Goal: Transaction & Acquisition: Download file/media

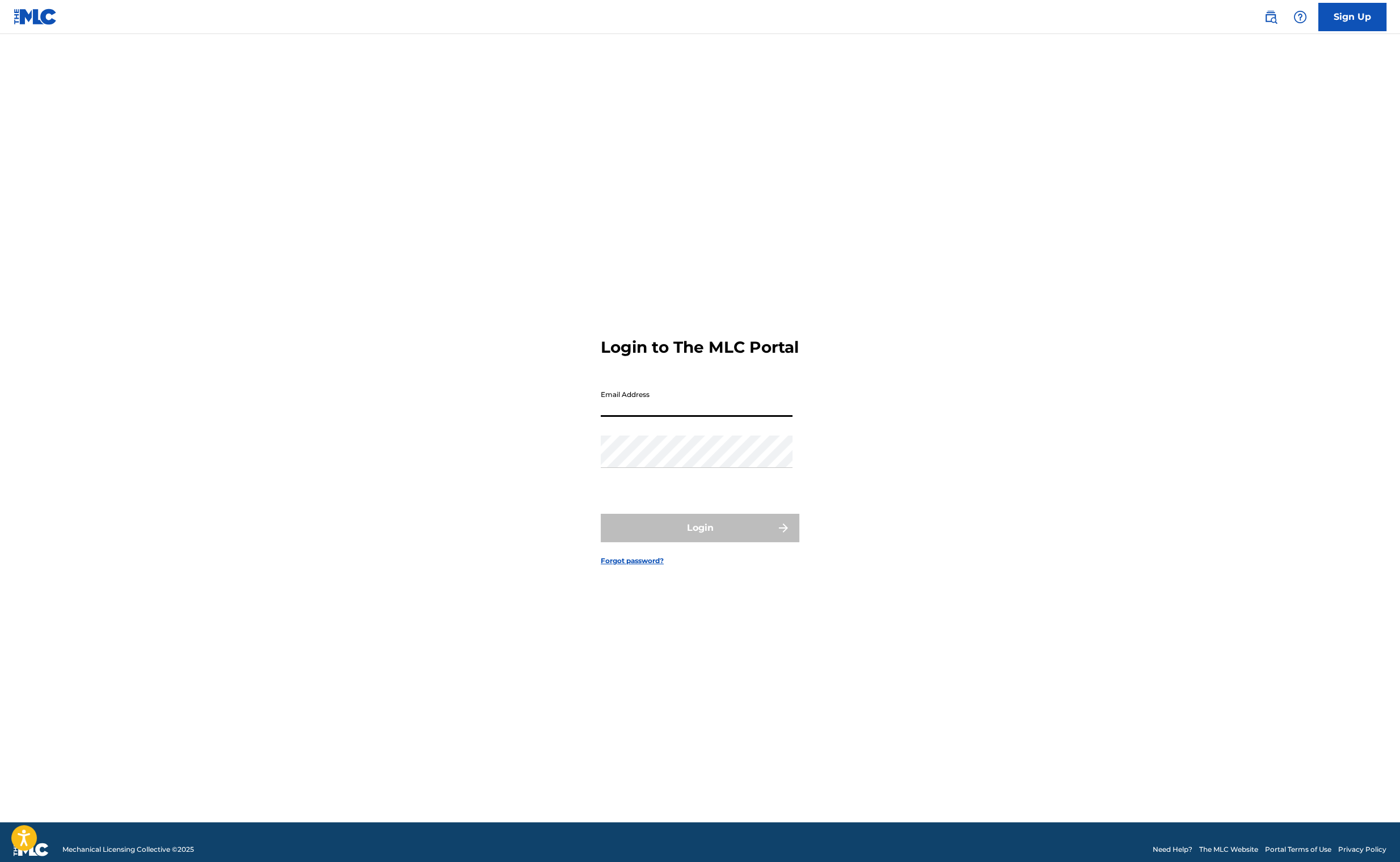
click at [646, 415] on input "Email Address" at bounding box center [696, 401] width 192 height 32
type input "[EMAIL_ADDRESS][DOMAIN_NAME]"
click at [697, 542] on button "Login" at bounding box center [700, 528] width 199 height 29
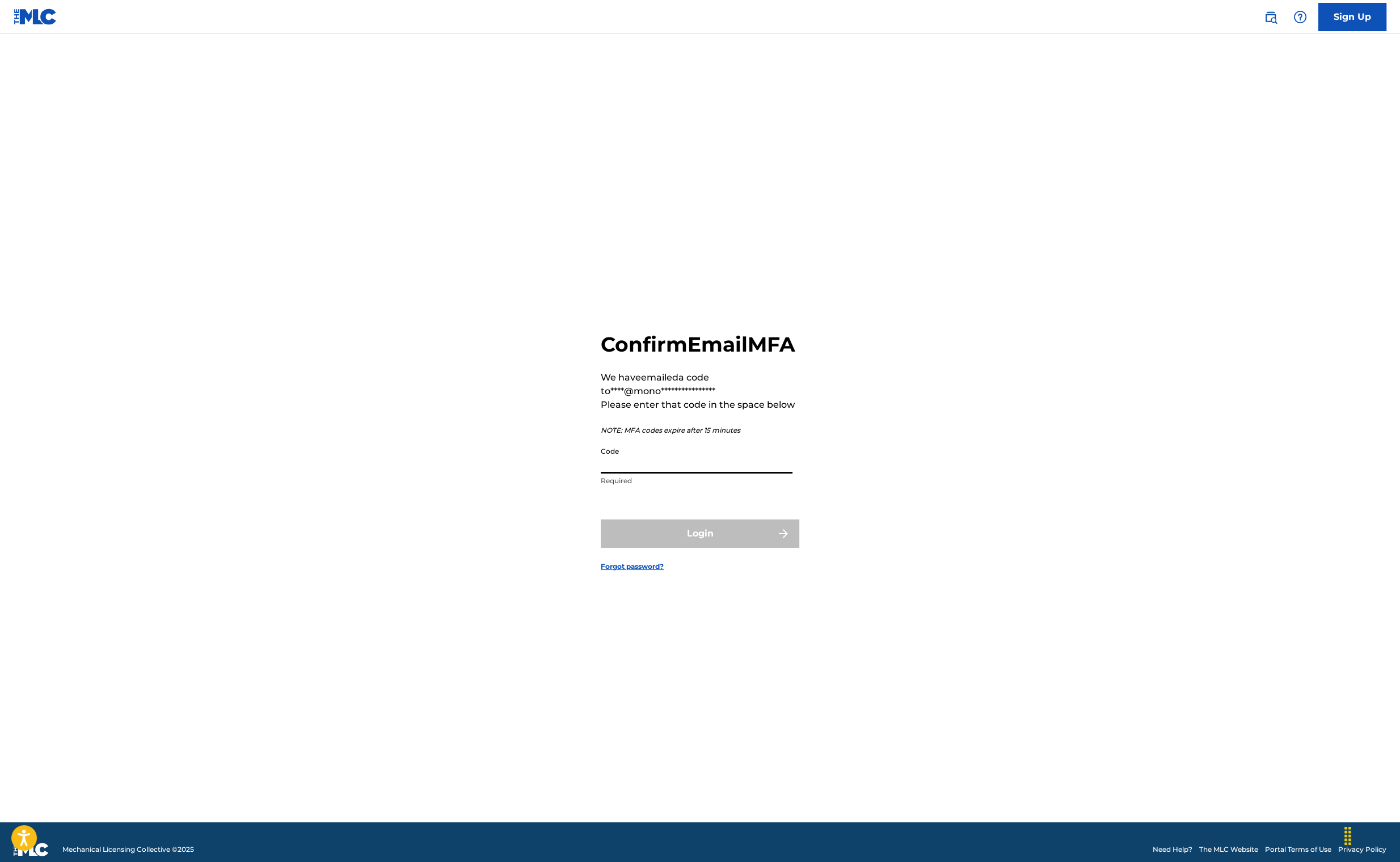
drag, startPoint x: 439, startPoint y: 854, endPoint x: 734, endPoint y: 471, distance: 483.4
click at [734, 471] on input "Code" at bounding box center [696, 457] width 192 height 32
paste input "489036"
type input "489036"
click at [700, 548] on button "Login" at bounding box center [700, 533] width 199 height 29
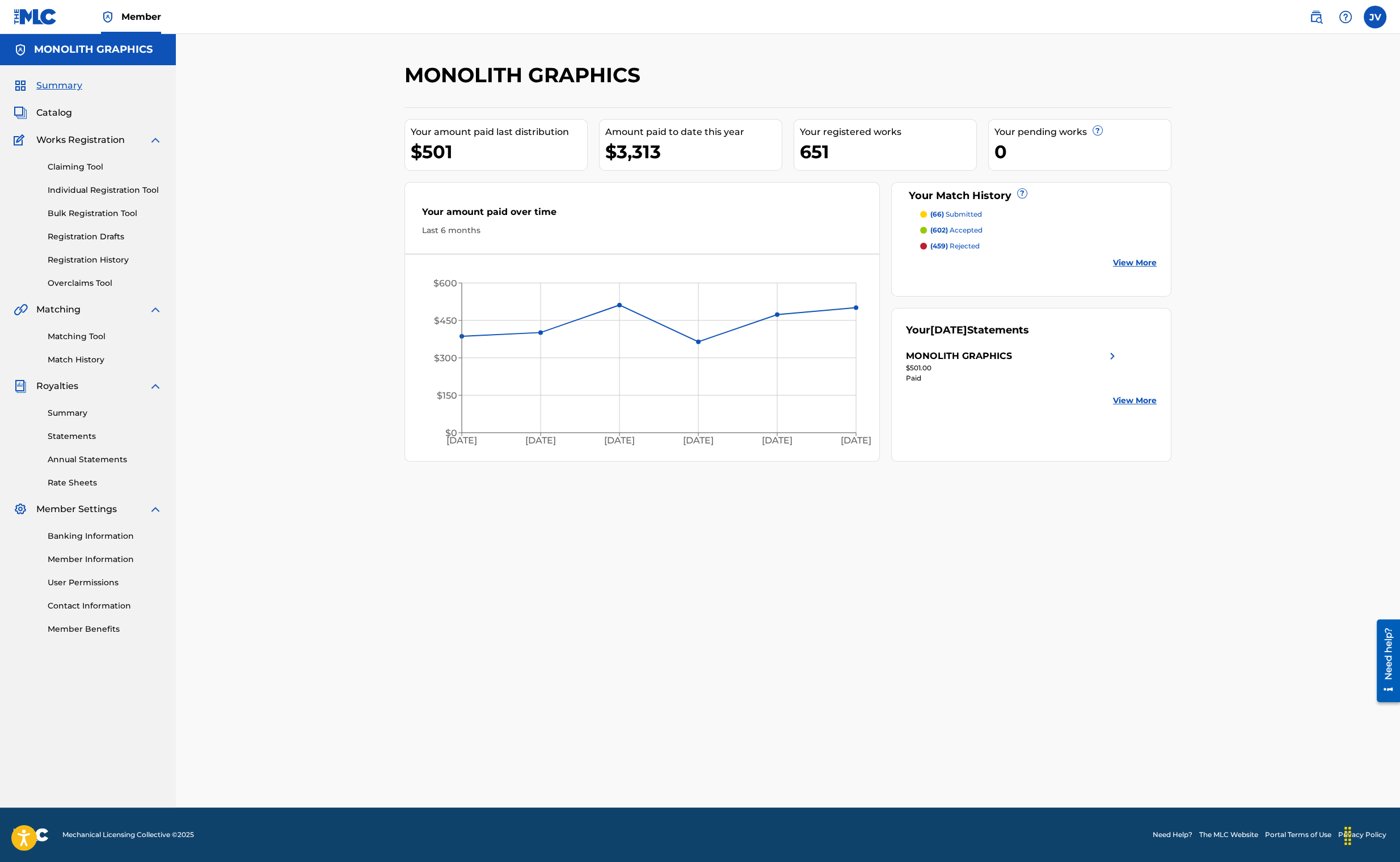
click at [111, 259] on link "Registration History" at bounding box center [105, 260] width 115 height 12
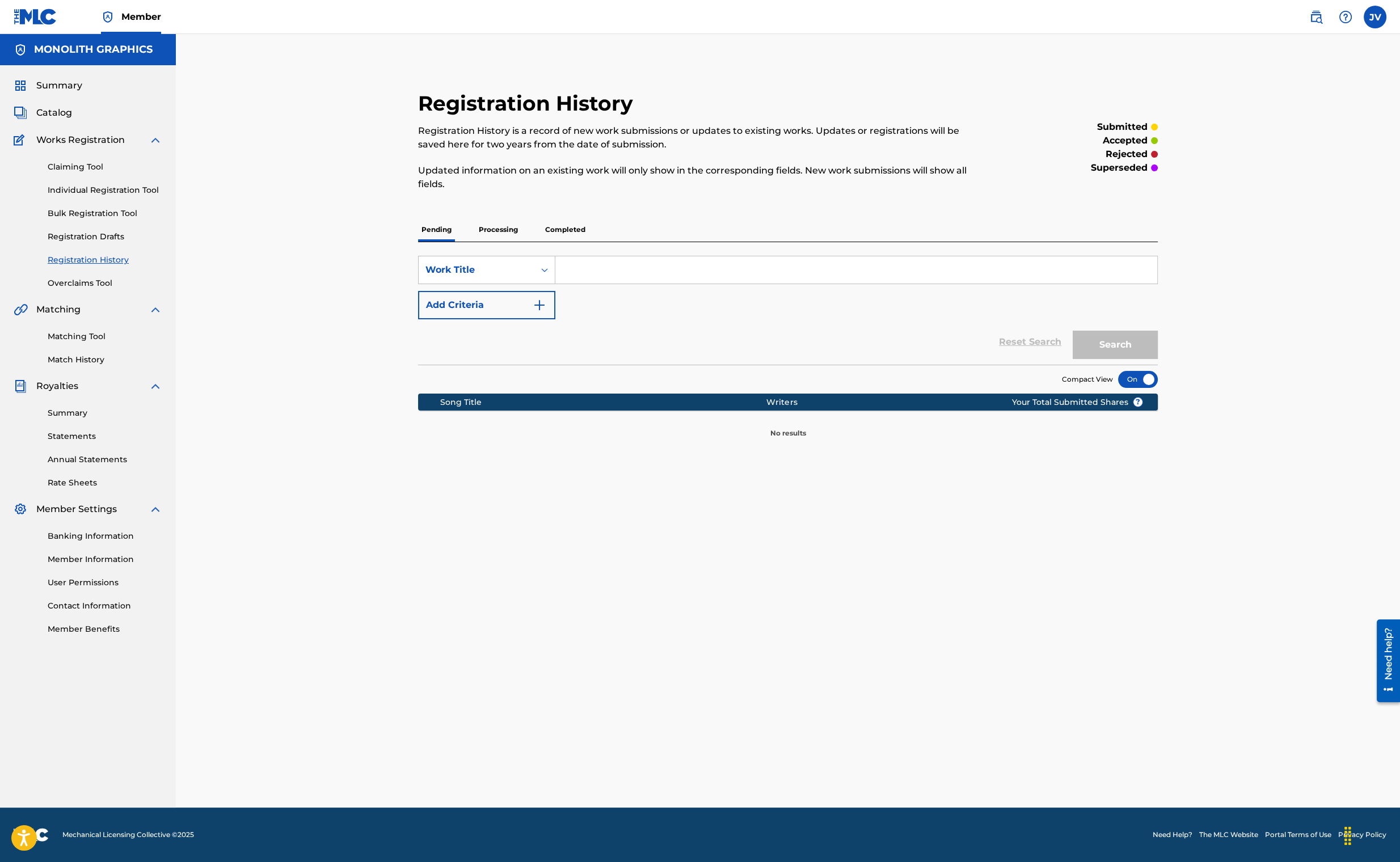
click at [492, 233] on p "Processing" at bounding box center [498, 229] width 46 height 24
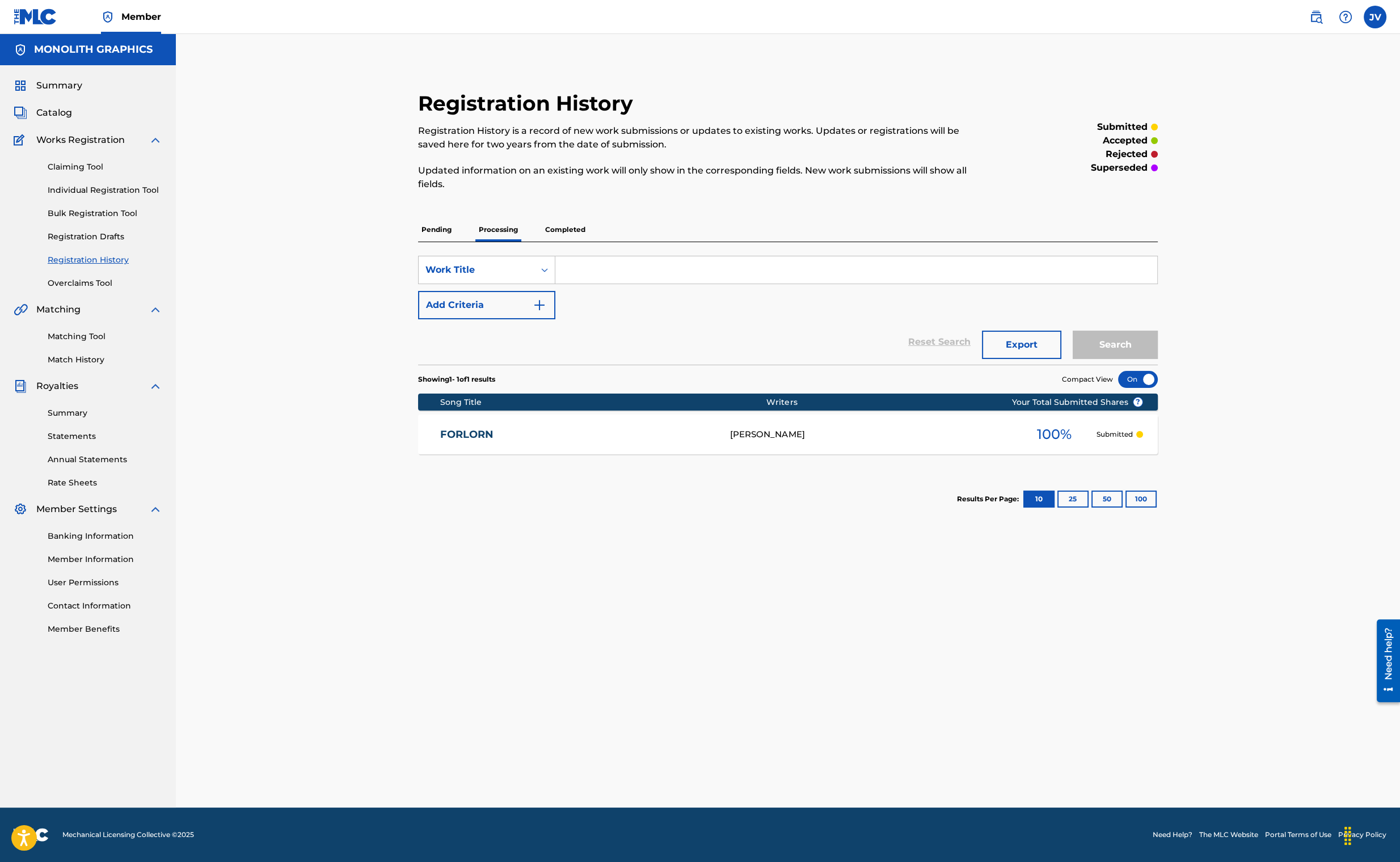
click at [564, 233] on p "Completed" at bounding box center [565, 229] width 47 height 24
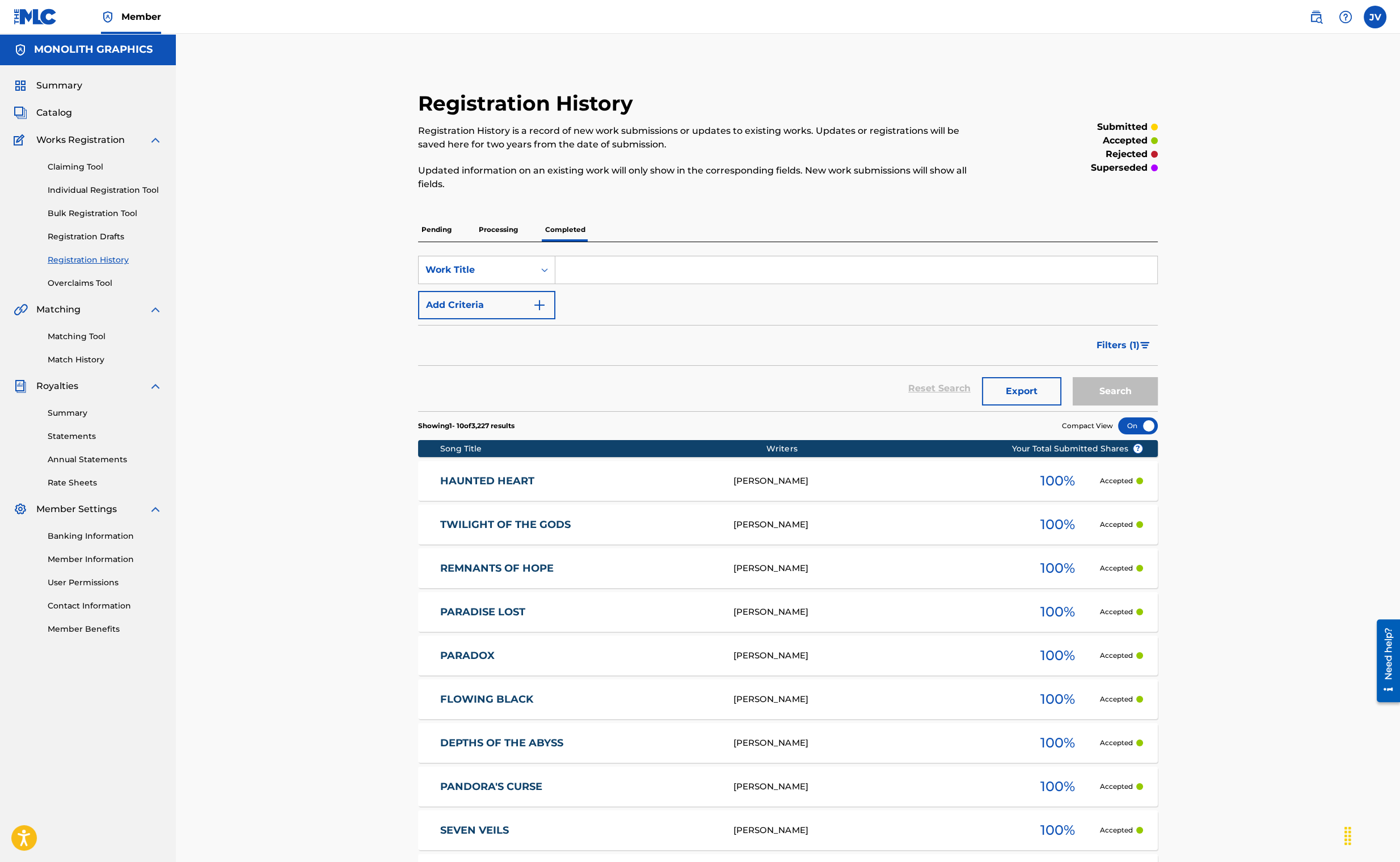
click at [56, 107] on span "Catalog" at bounding box center [55, 112] width 36 height 13
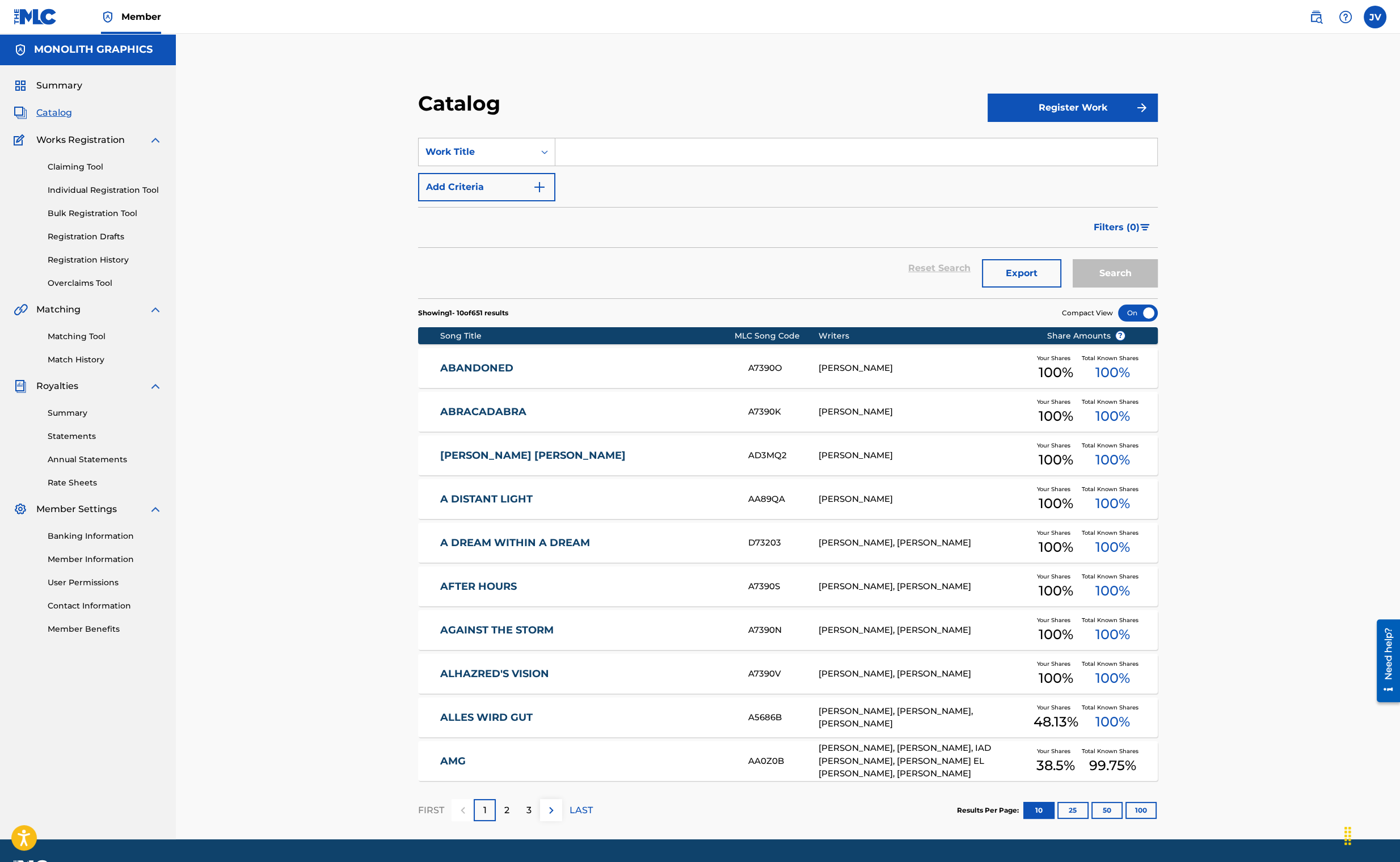
click at [608, 157] on input "Search Form" at bounding box center [856, 152] width 602 height 27
type input "remnants"
click at [1140, 269] on button "Search" at bounding box center [1114, 274] width 85 height 29
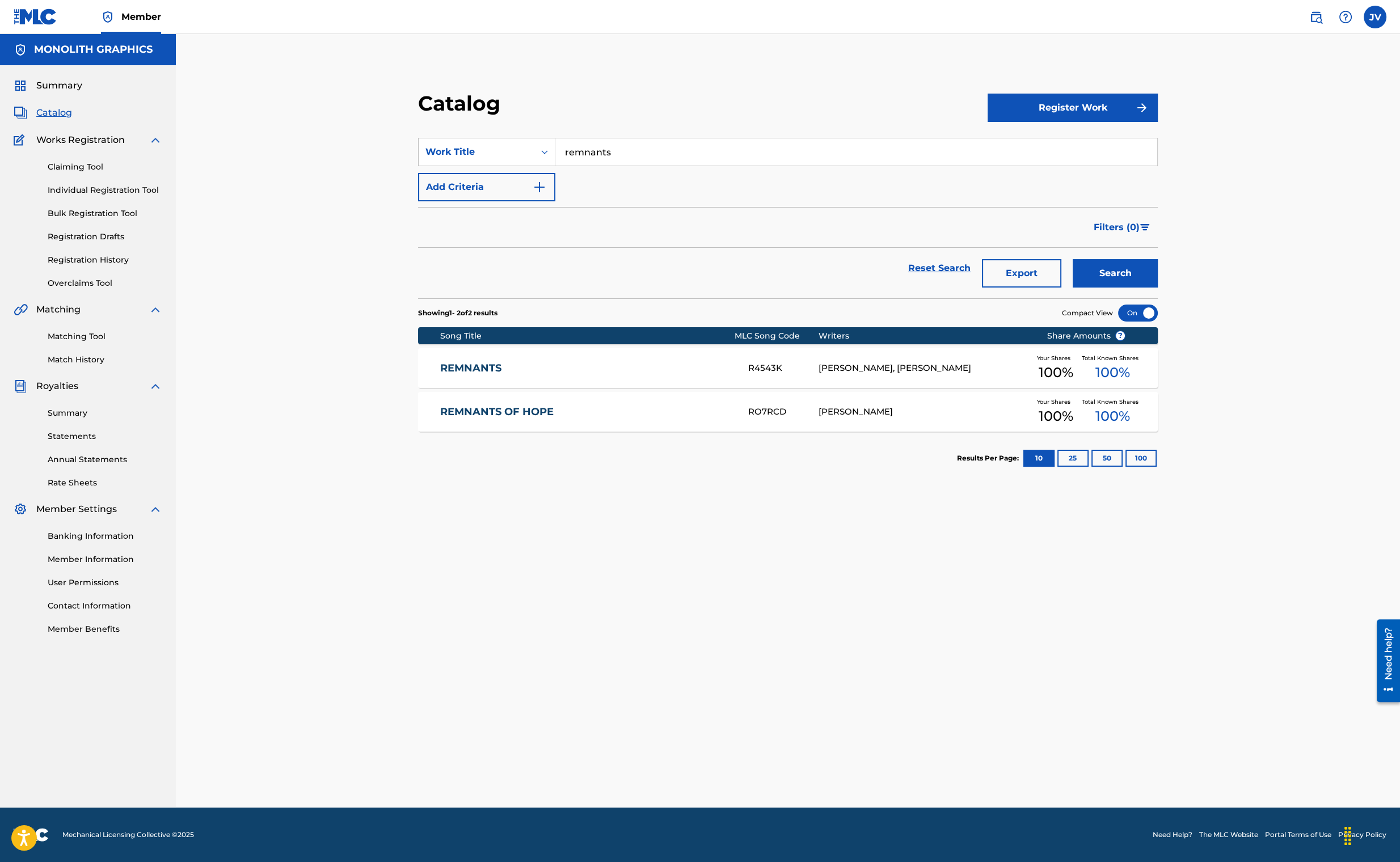
click at [753, 413] on div "RO7RCD" at bounding box center [783, 412] width 71 height 13
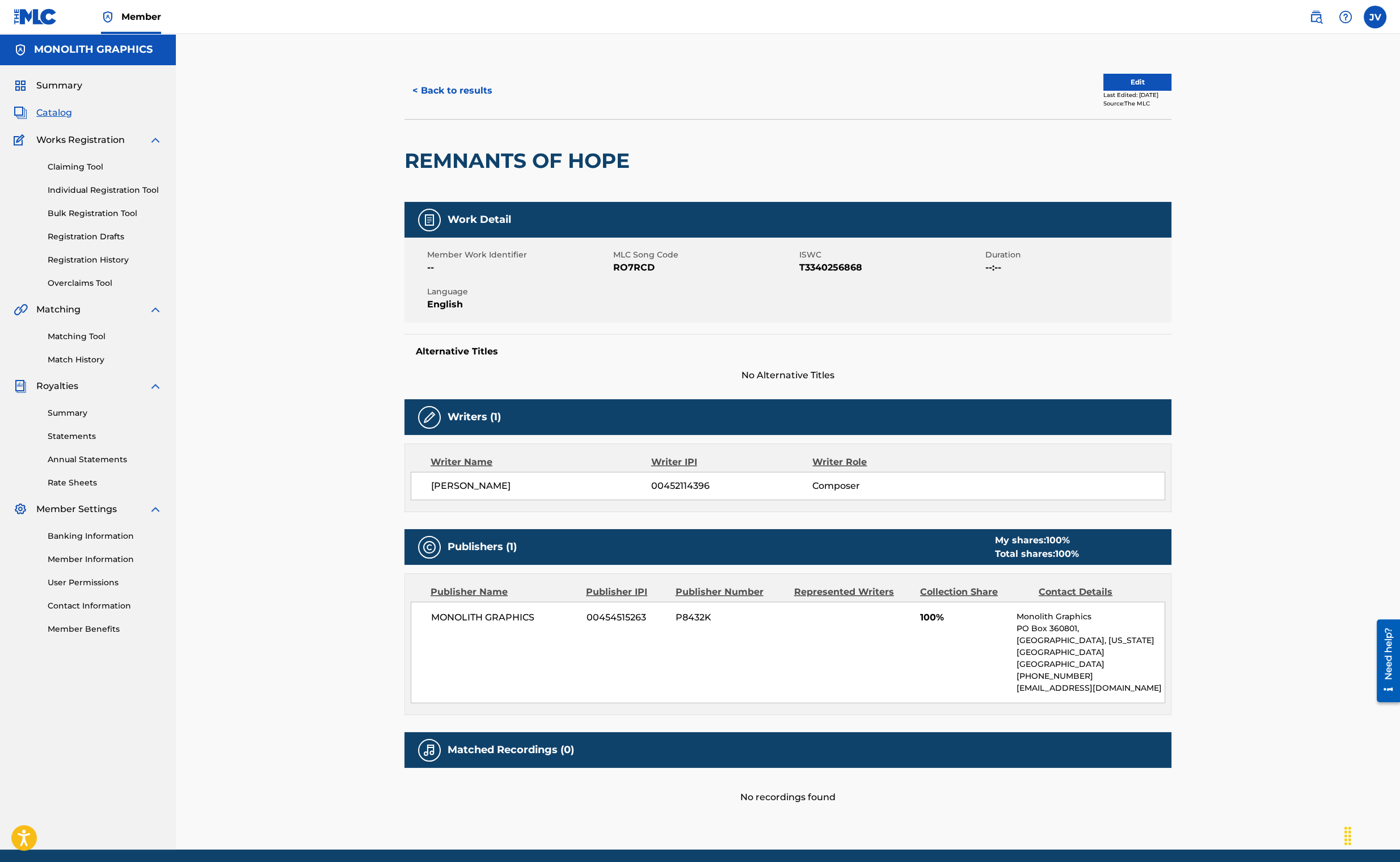
click at [645, 271] on span "RO7RCD" at bounding box center [704, 267] width 184 height 13
copy span "RO7RCD"
click at [234, 750] on div "< Back to results Edit Last Edited: [DATE] Source: The MLC REMNANTS OF HOPE Wor…" at bounding box center [787, 441] width 1224 height 815
click at [458, 96] on button "< Back to results" at bounding box center [452, 91] width 96 height 29
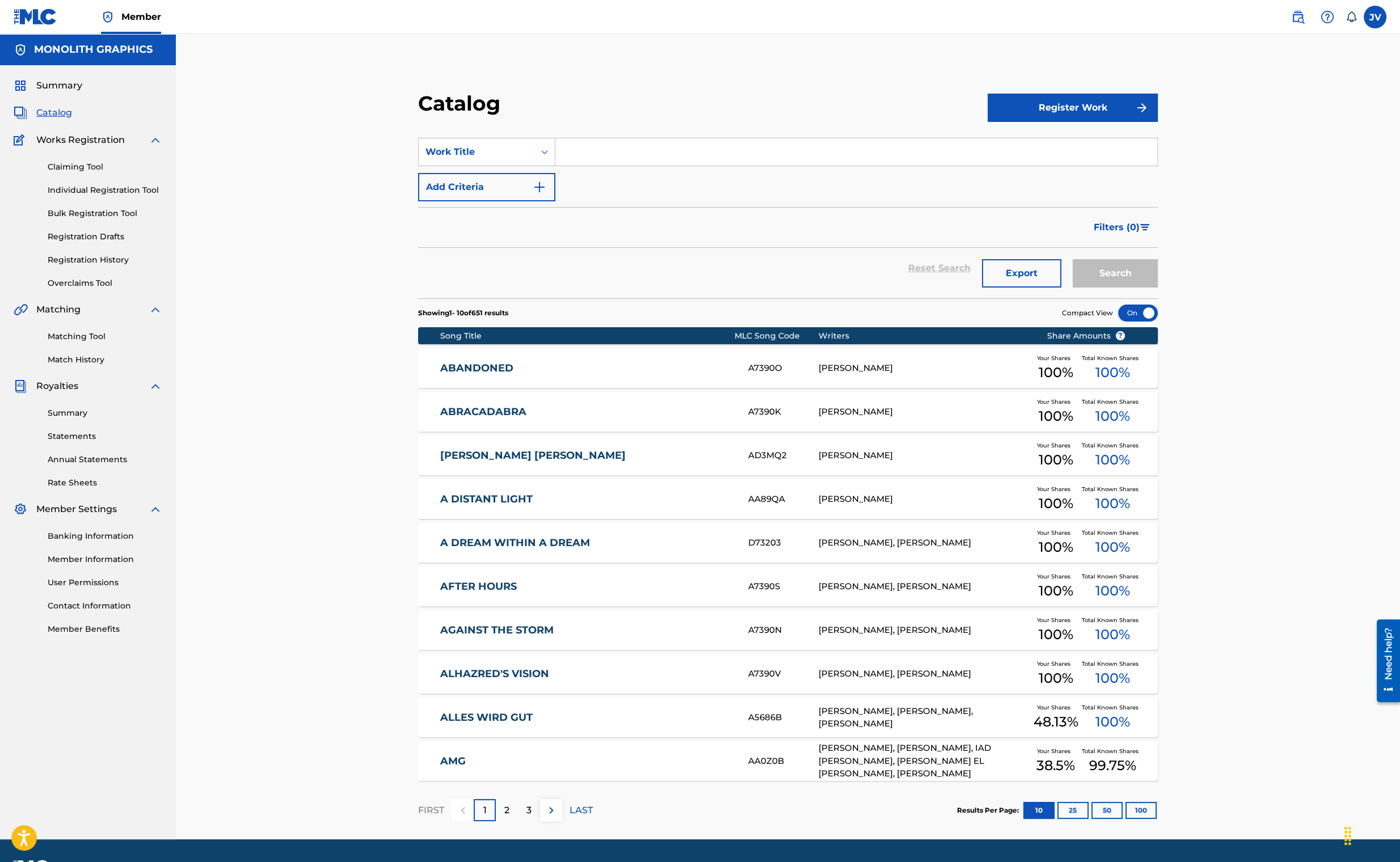
click at [470, 179] on button "Add Criteria" at bounding box center [486, 187] width 137 height 29
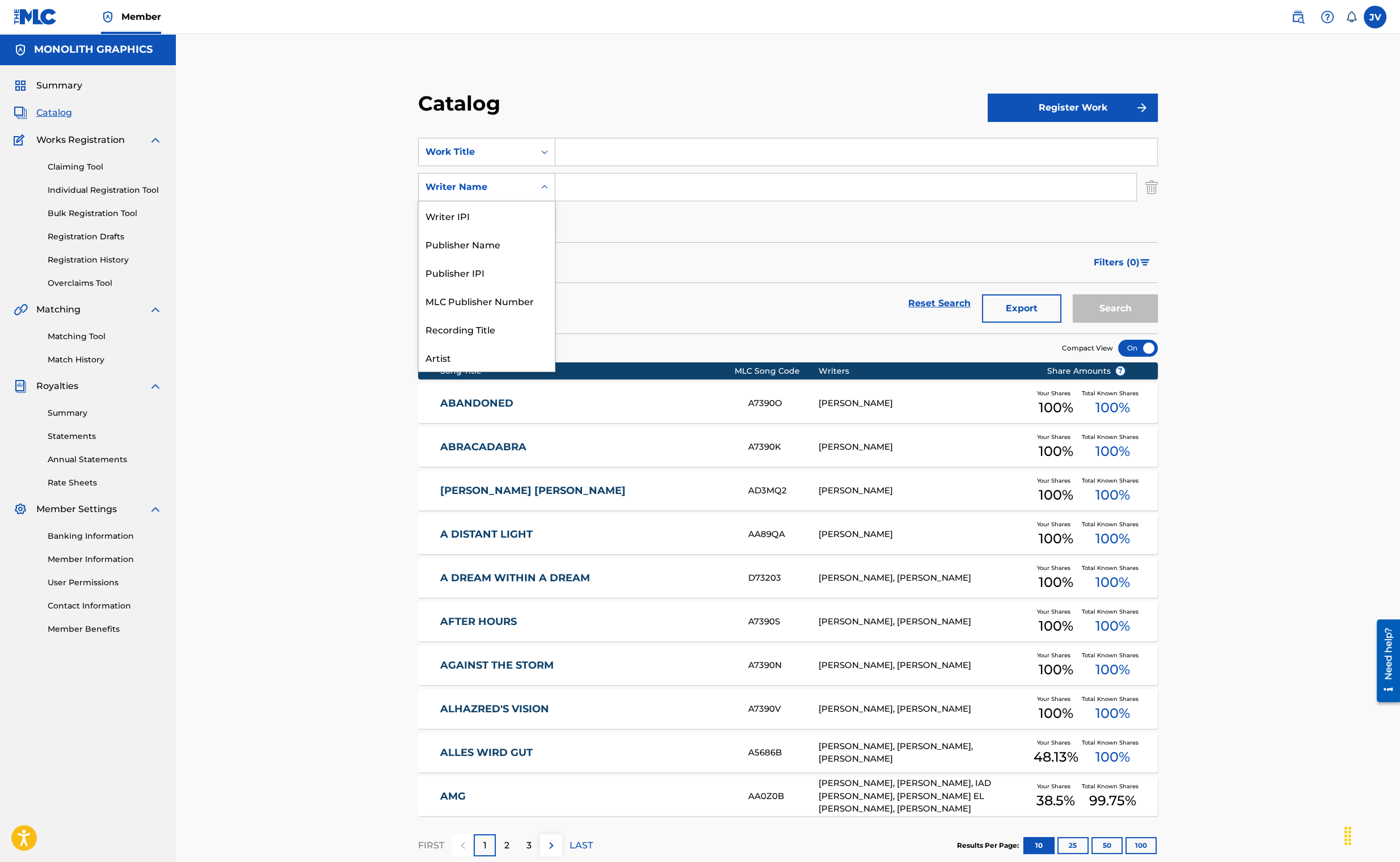
click at [479, 189] on div "Writer Name" at bounding box center [476, 186] width 102 height 13
click at [599, 183] on input "Search Form" at bounding box center [845, 187] width 581 height 27
click at [826, 403] on div "[PERSON_NAME]" at bounding box center [924, 404] width 211 height 13
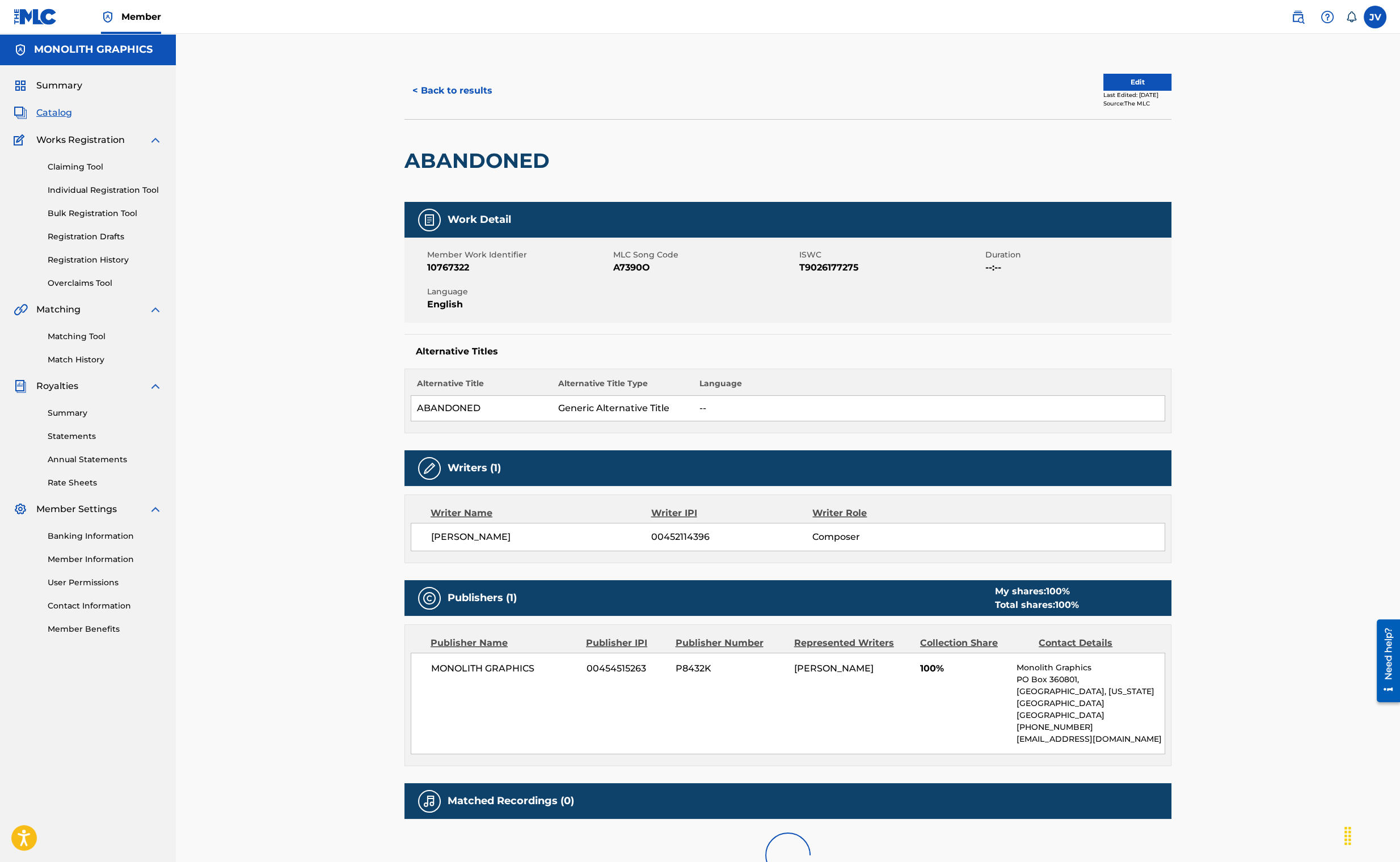
click at [826, 403] on div "< Back to results Edit Last Edited: May 28, 2025 Source: The MLC ABANDONED Work…" at bounding box center [788, 499] width 794 height 875
click at [826, 403] on td "--" at bounding box center [929, 408] width 472 height 26
click at [449, 87] on button "< Back to results" at bounding box center [452, 91] width 96 height 29
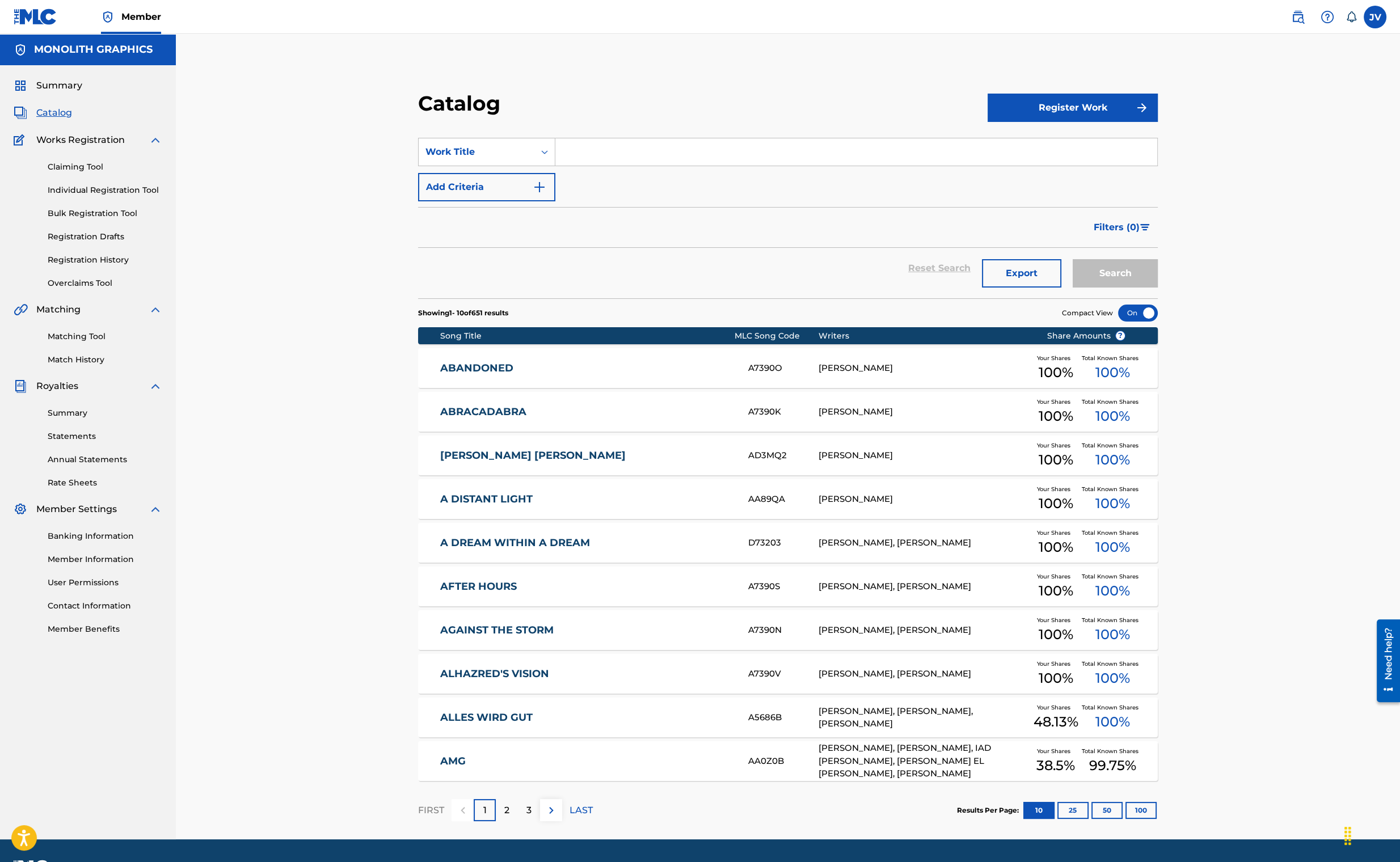
click at [512, 190] on button "Add Criteria" at bounding box center [486, 187] width 137 height 29
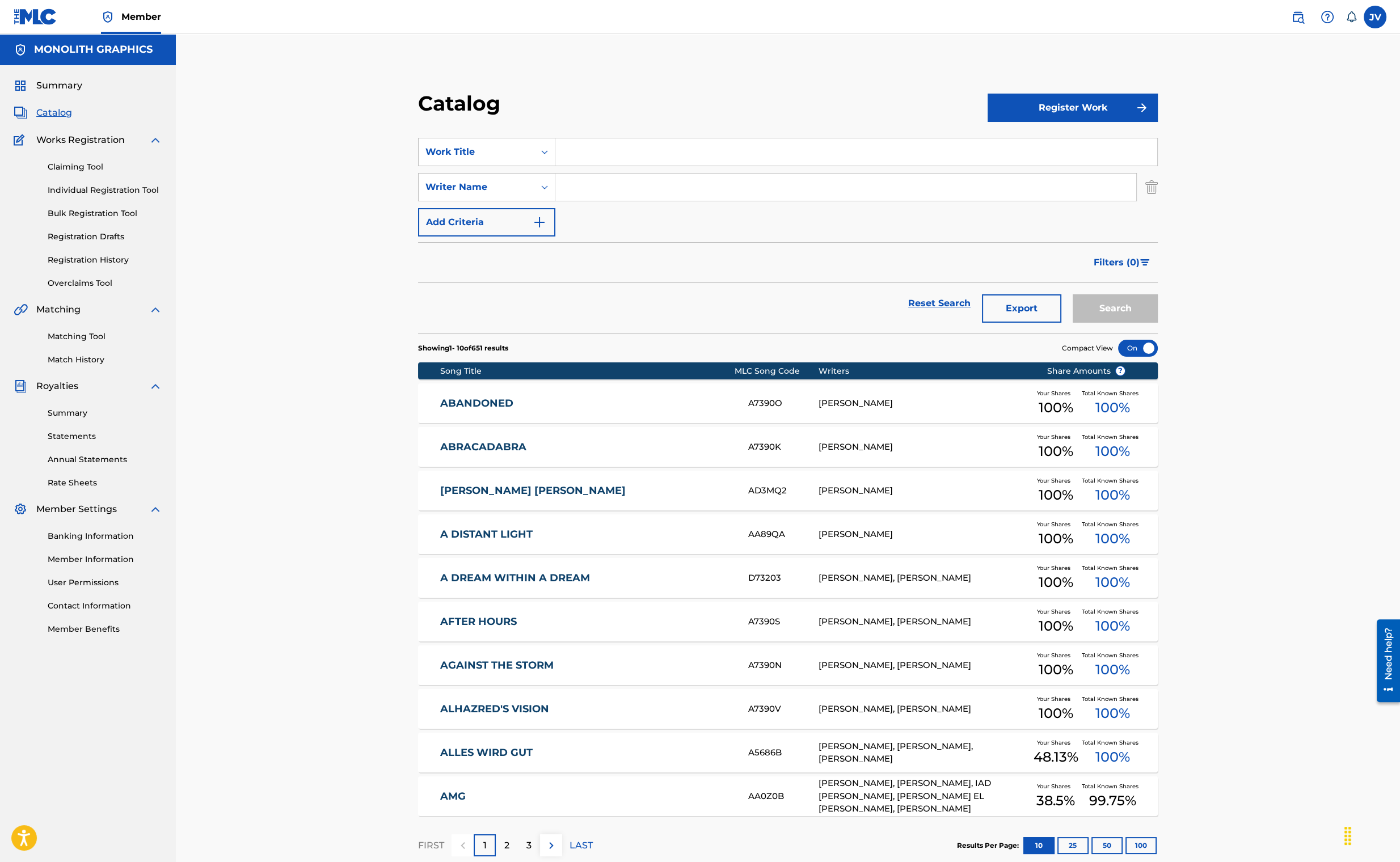
click at [576, 192] on input "Search Form" at bounding box center [845, 187] width 581 height 27
type input "Joseph R Vargo"
click at [1105, 304] on button "Search" at bounding box center [1114, 309] width 85 height 29
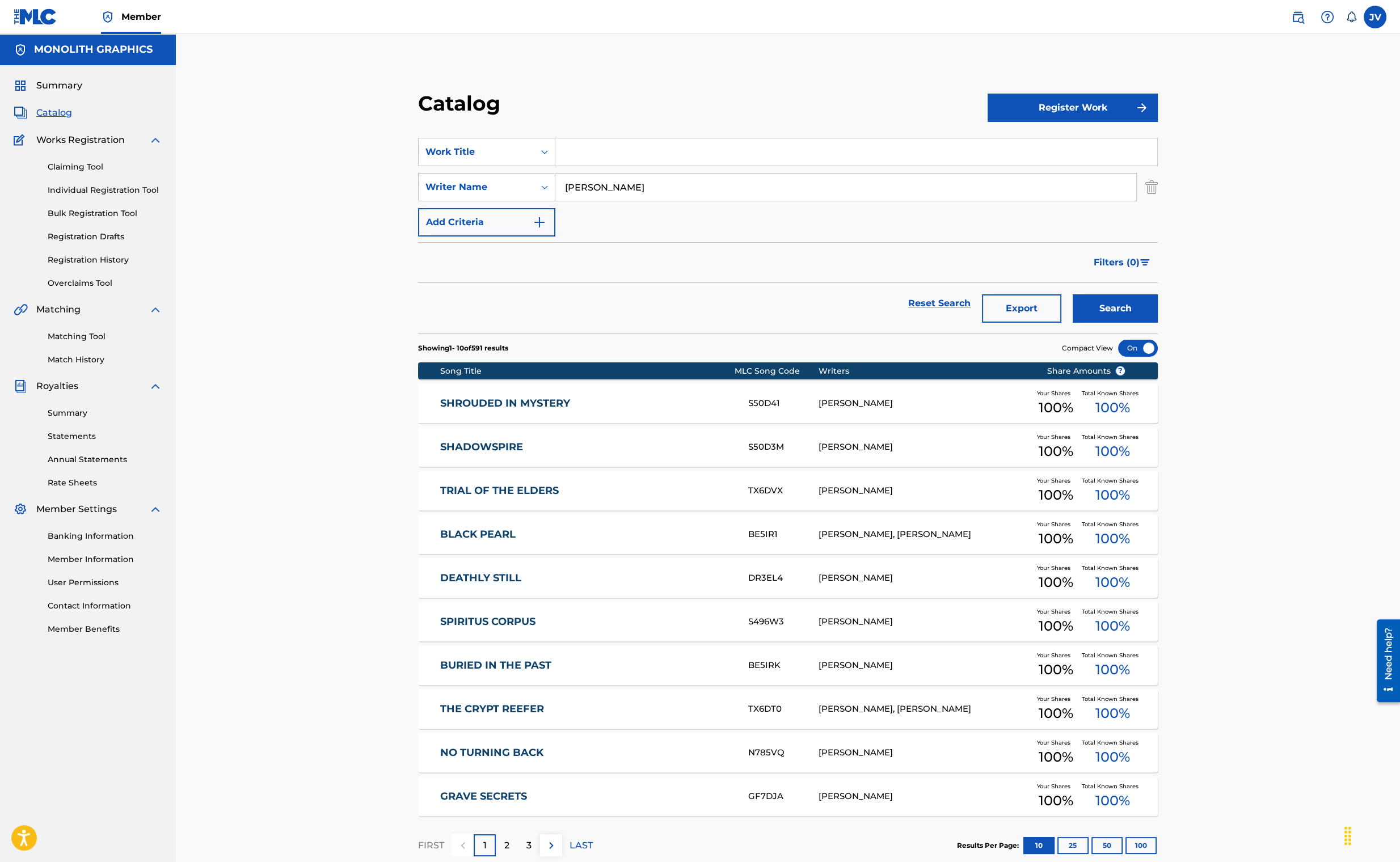
click at [98, 194] on link "Individual Registration Tool" at bounding box center [105, 190] width 115 height 12
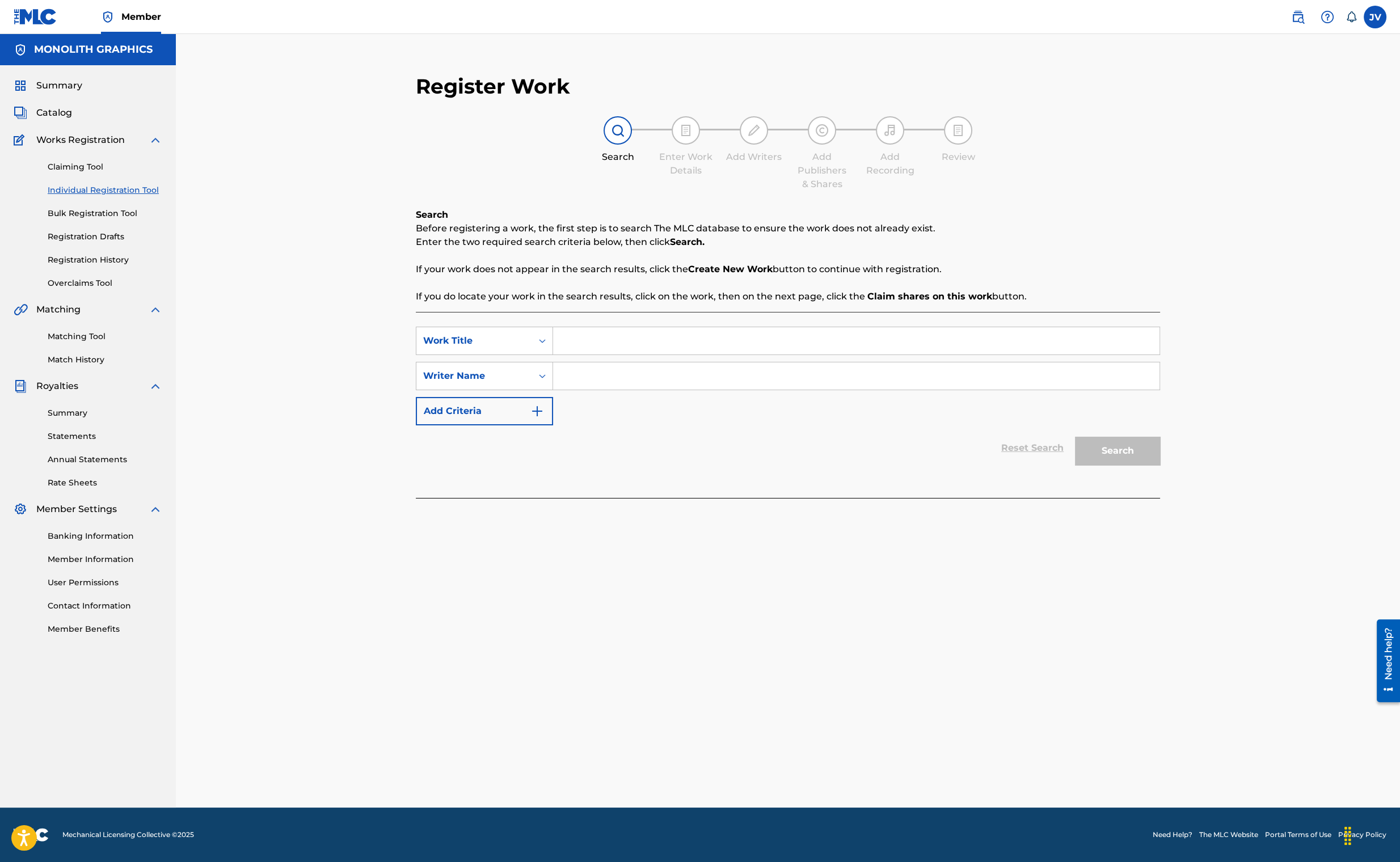
click at [92, 168] on link "Claiming Tool" at bounding box center [105, 166] width 115 height 12
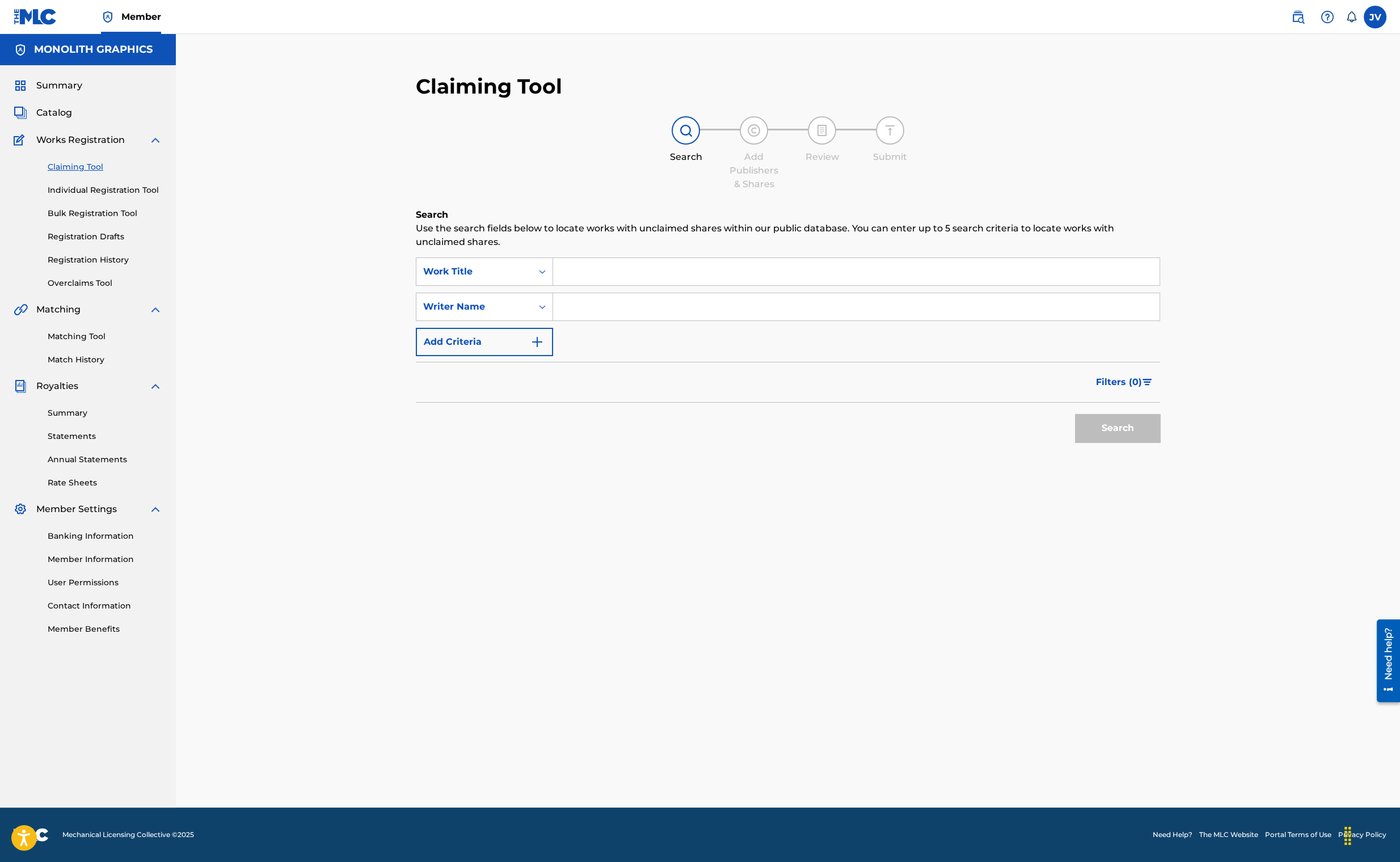
click at [61, 109] on span "Catalog" at bounding box center [55, 112] width 36 height 13
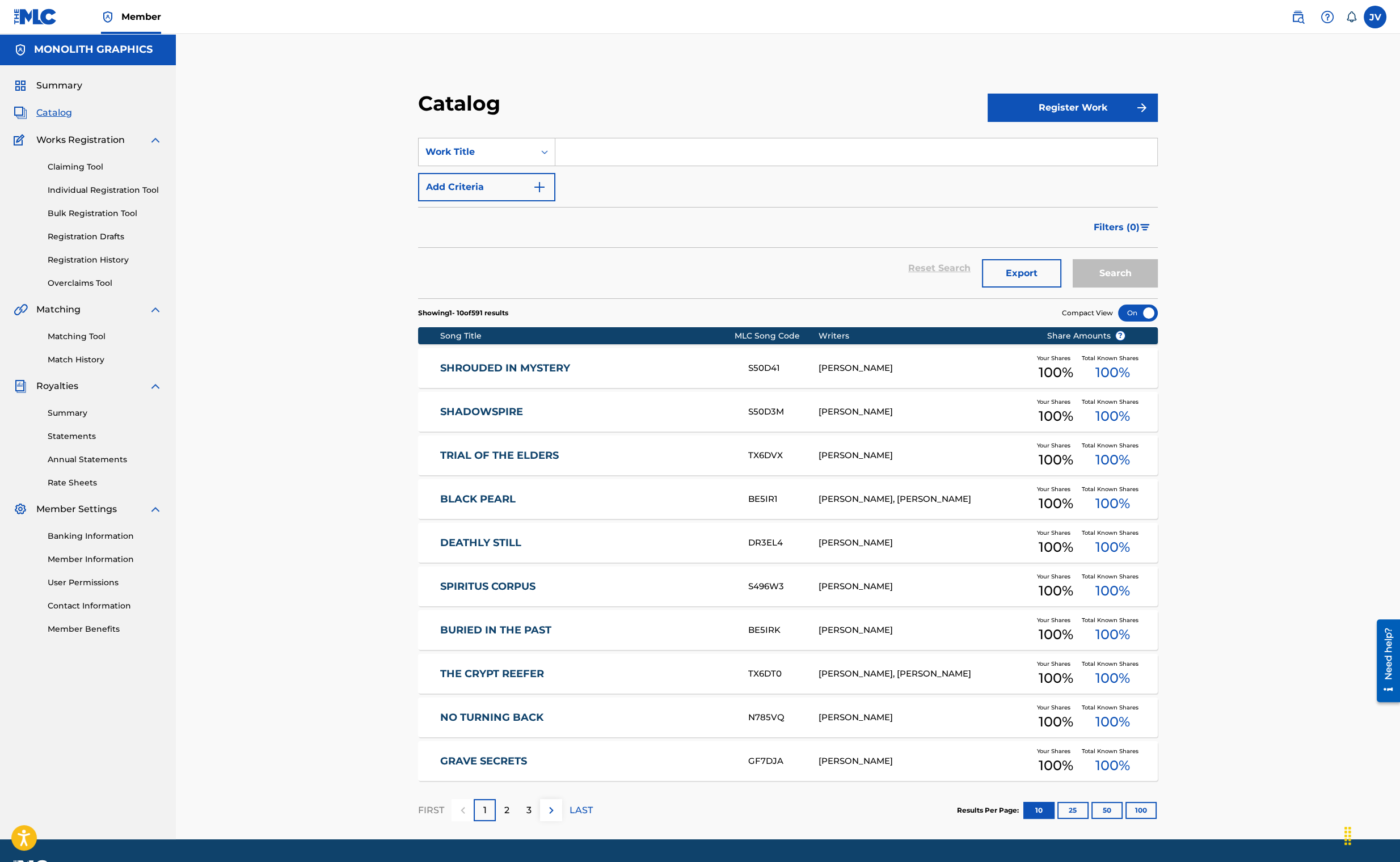
click at [997, 279] on button "Export" at bounding box center [1021, 274] width 80 height 29
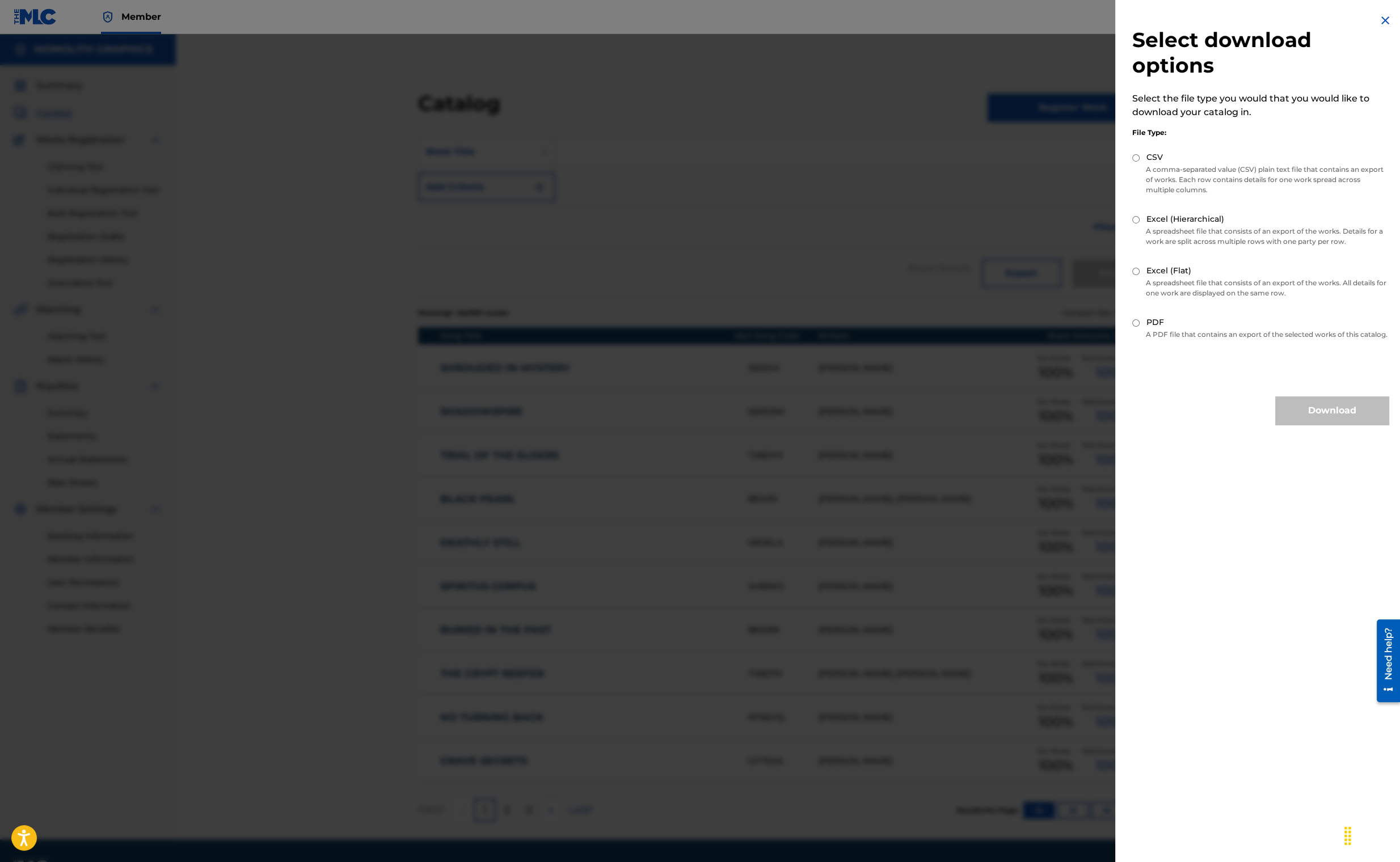
click at [1183, 272] on label "Excel (Flat)" at bounding box center [1168, 270] width 45 height 12
click at [1140, 272] on input "Excel (Flat)" at bounding box center [1136, 271] width 7 height 7
radio input "true"
click at [1345, 419] on button "Download" at bounding box center [1331, 411] width 114 height 29
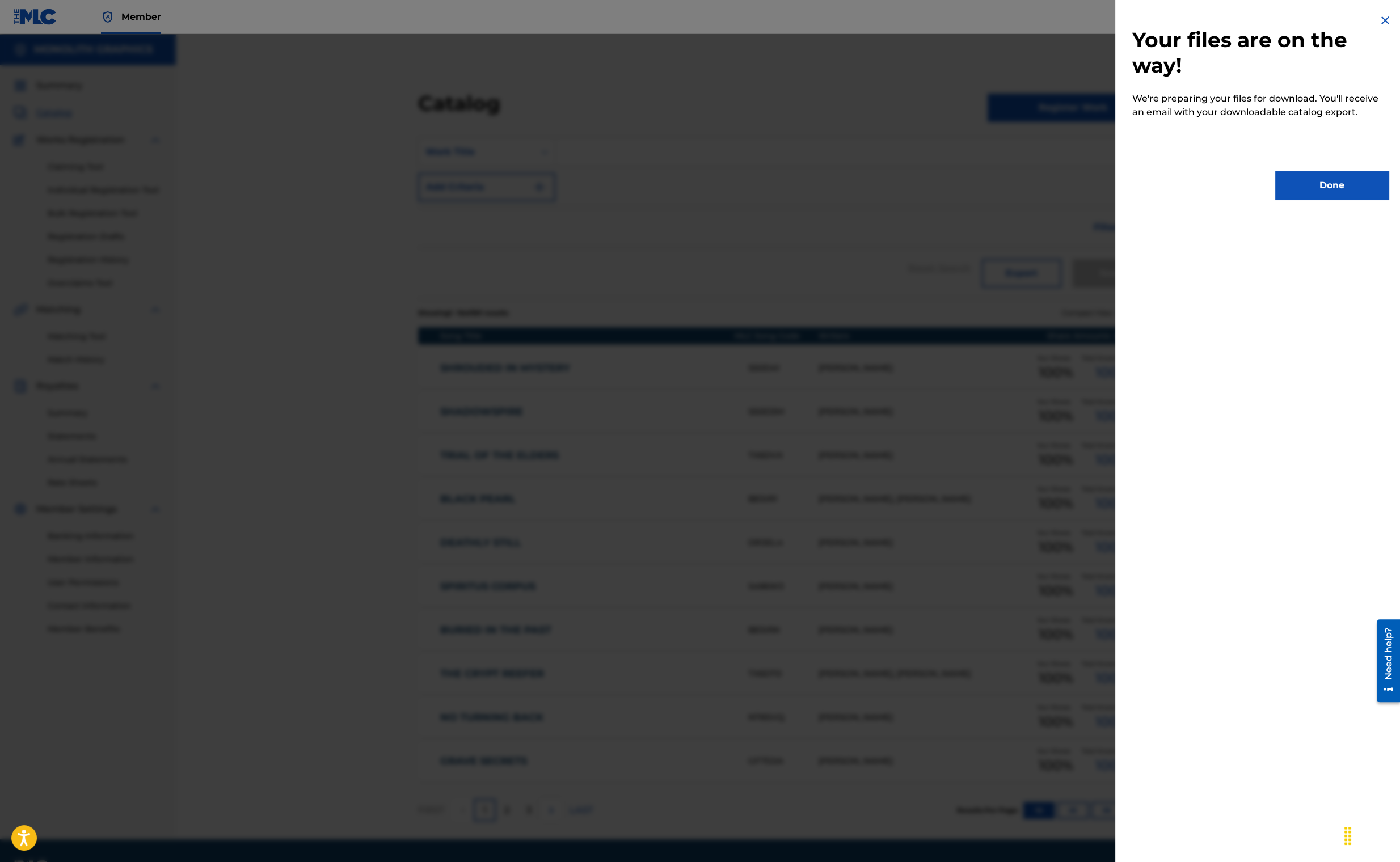
click at [1324, 181] on button "Done" at bounding box center [1331, 185] width 114 height 29
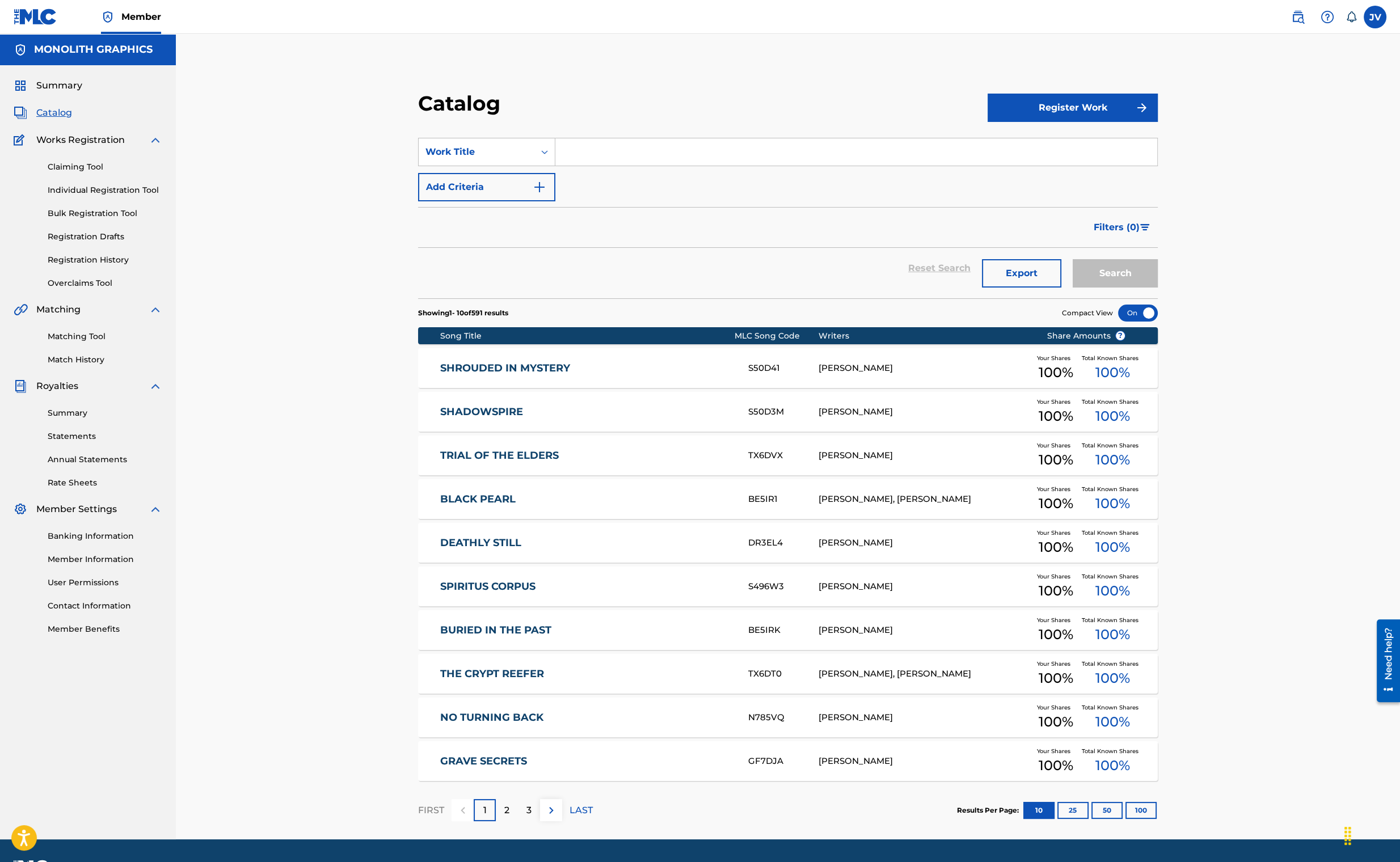
scroll to position [31, 0]
